Goal: Navigation & Orientation: Find specific page/section

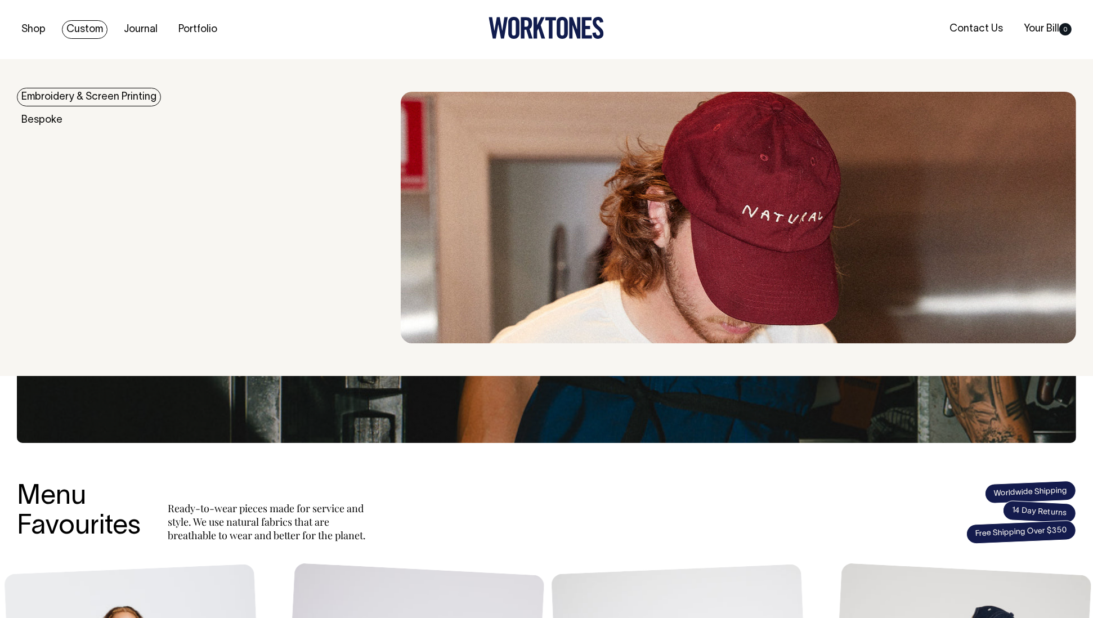
click at [96, 32] on link "Custom" at bounding box center [85, 29] width 46 height 19
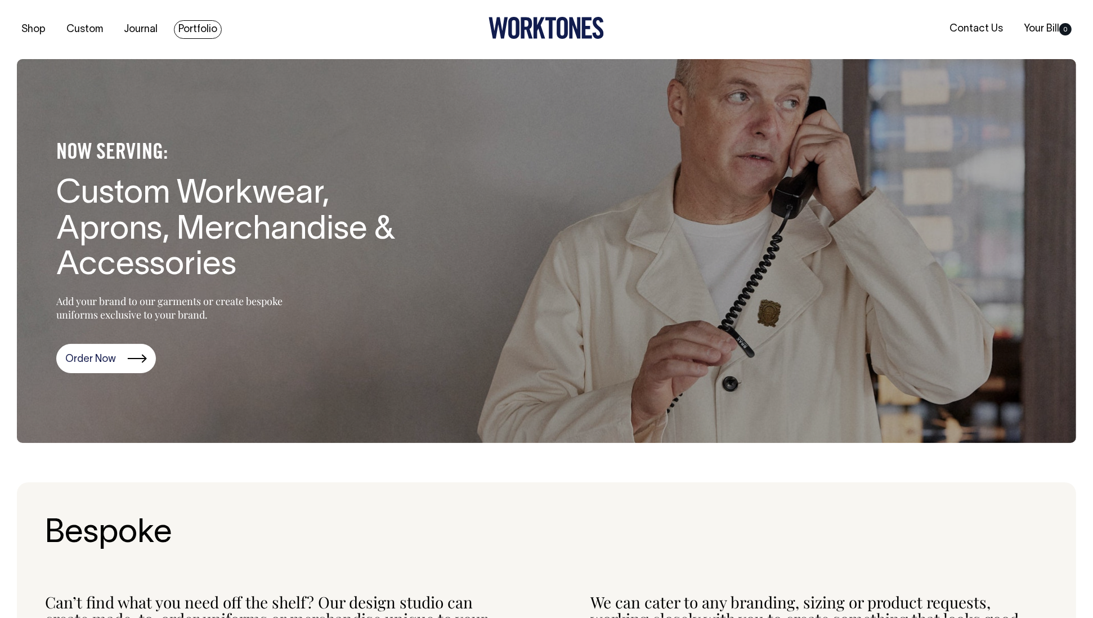
click at [191, 32] on link "Portfolio" at bounding box center [198, 29] width 48 height 19
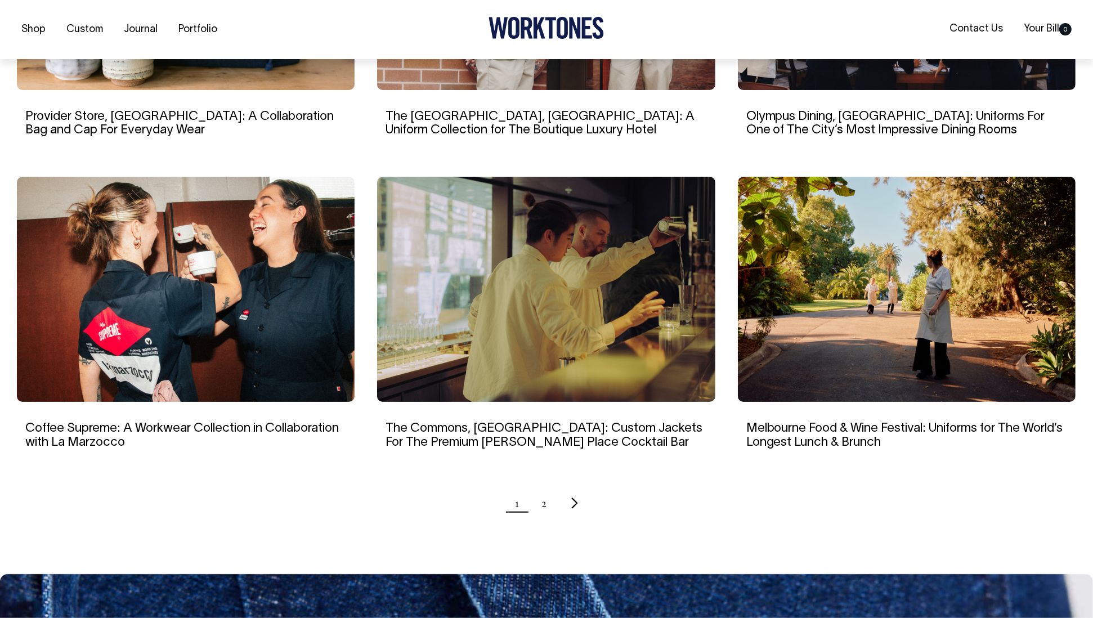
scroll to position [925, 0]
click at [541, 505] on link "2" at bounding box center [543, 503] width 5 height 28
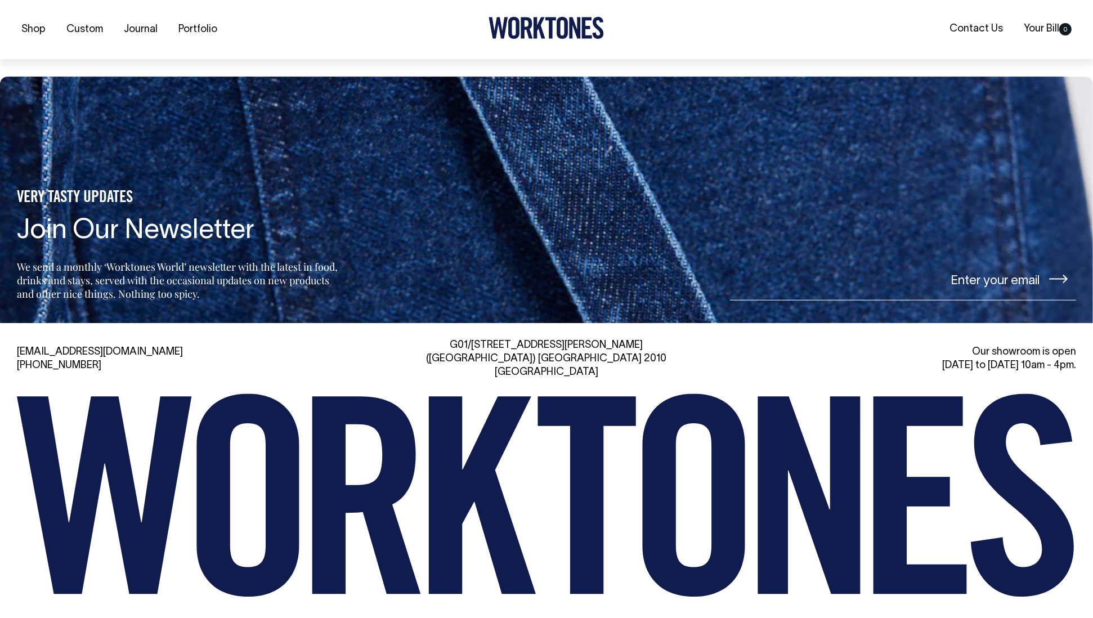
scroll to position [1138, 0]
